Goal: Information Seeking & Learning: Learn about a topic

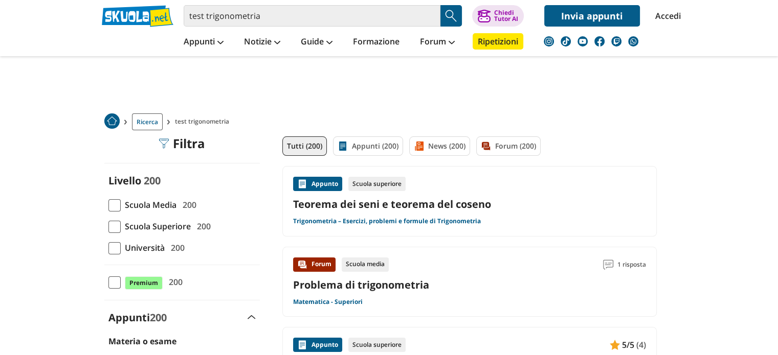
click at [113, 225] on span at bounding box center [114, 227] width 12 height 12
click at [108, 226] on input "Scuola Superiore 200" at bounding box center [108, 226] width 0 height 0
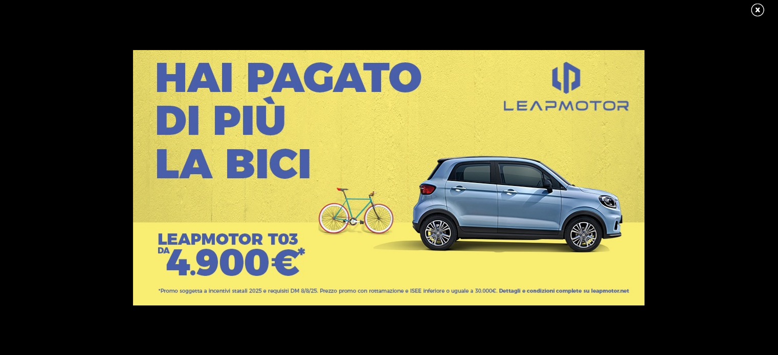
click at [756, 7] on link at bounding box center [762, 10] width 26 height 15
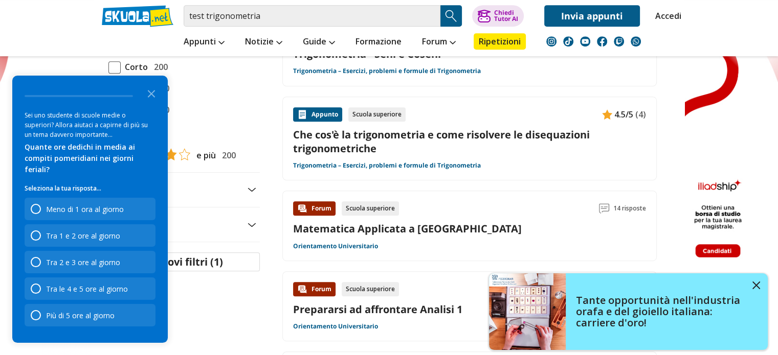
scroll to position [491, 0]
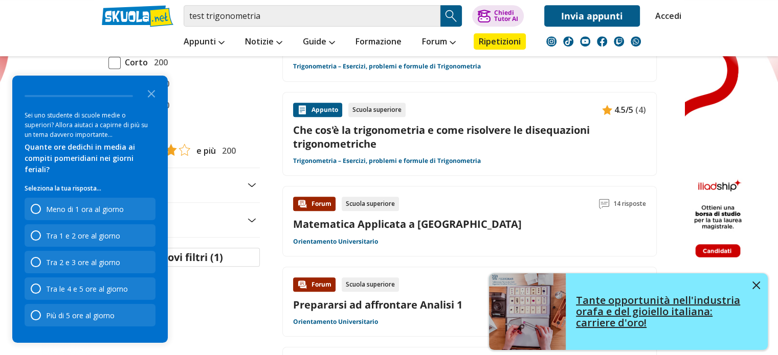
click at [755, 288] on img at bounding box center [756, 286] width 8 height 8
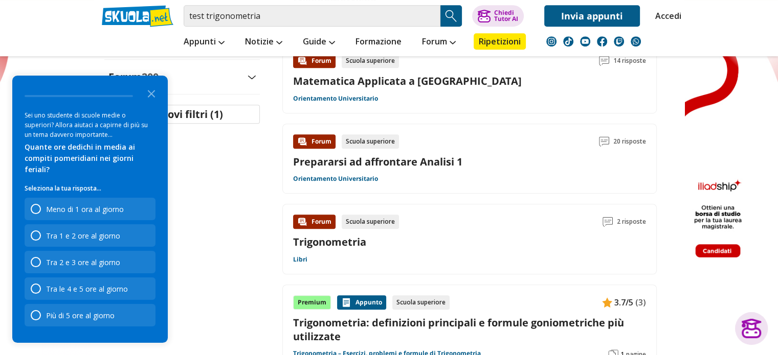
scroll to position [323, 0]
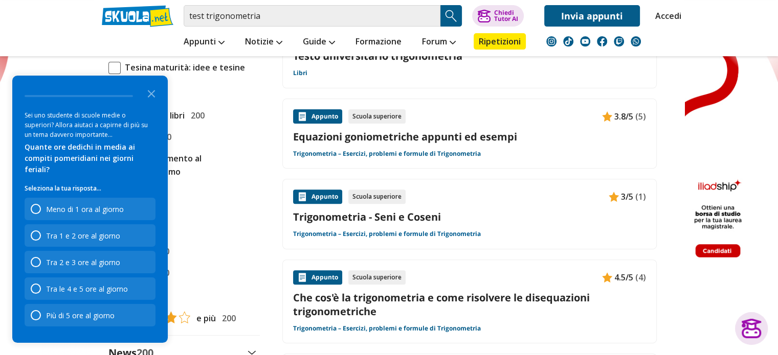
click at [335, 235] on link "Trigonometria – Esercizi, problemi e formule di Trigonometria" at bounding box center [387, 234] width 188 height 8
